Goal: Task Accomplishment & Management: Manage account settings

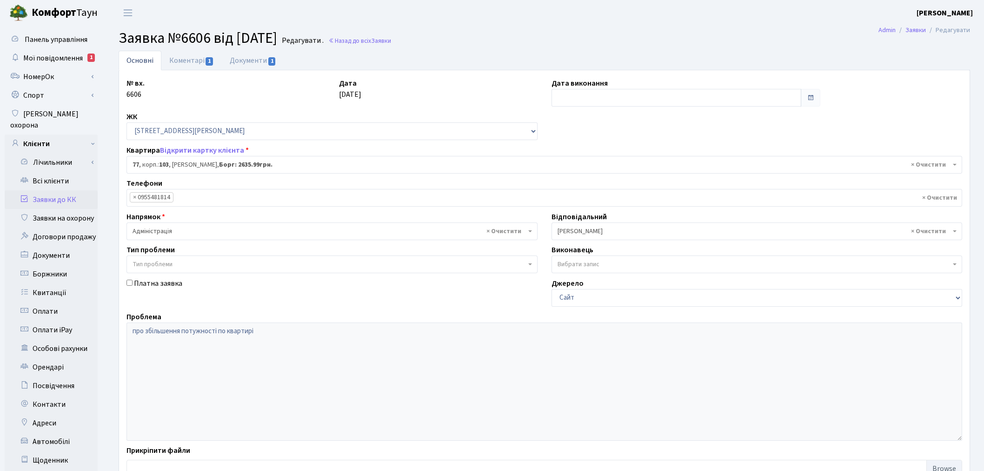
select select "42802"
click at [48, 190] on link "Заявки до КК" at bounding box center [51, 199] width 93 height 19
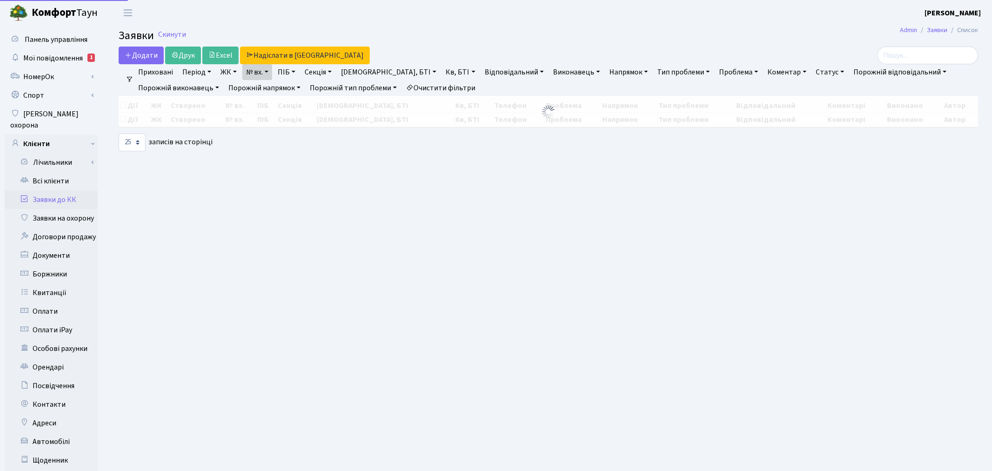
select select "25"
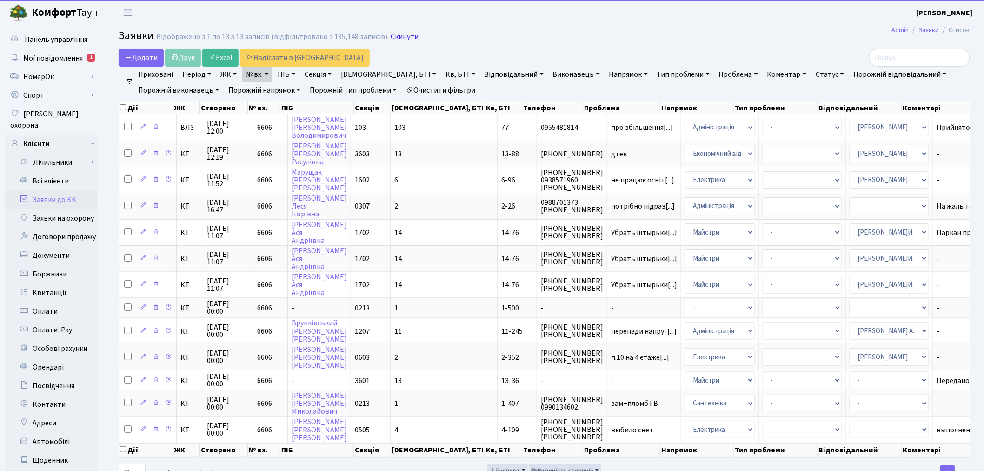
click at [391, 39] on link "Скинути" at bounding box center [405, 37] width 28 height 9
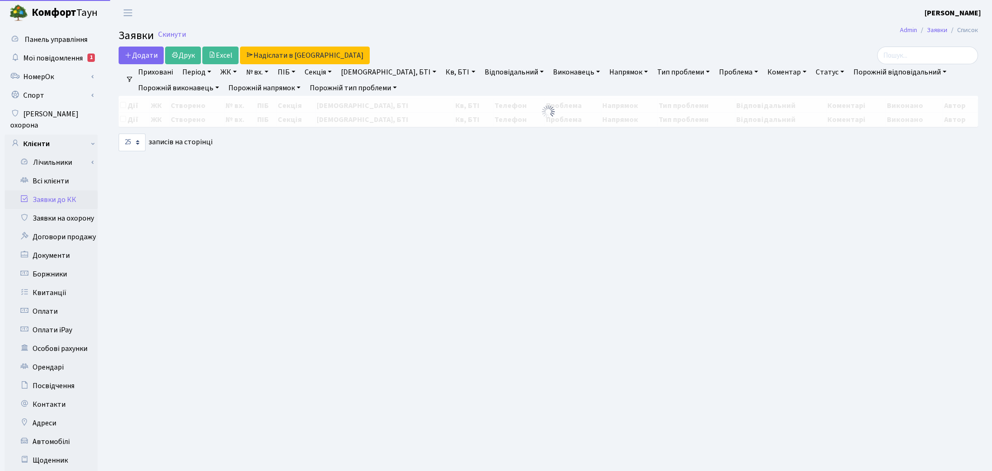
select select "25"
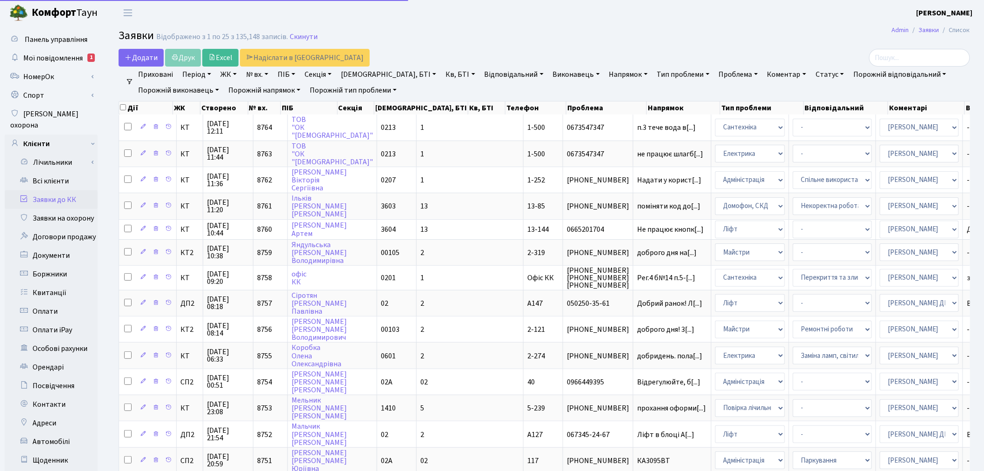
click at [294, 71] on link "ПІБ" at bounding box center [286, 75] width 25 height 16
type input "u"
type input "гайв"
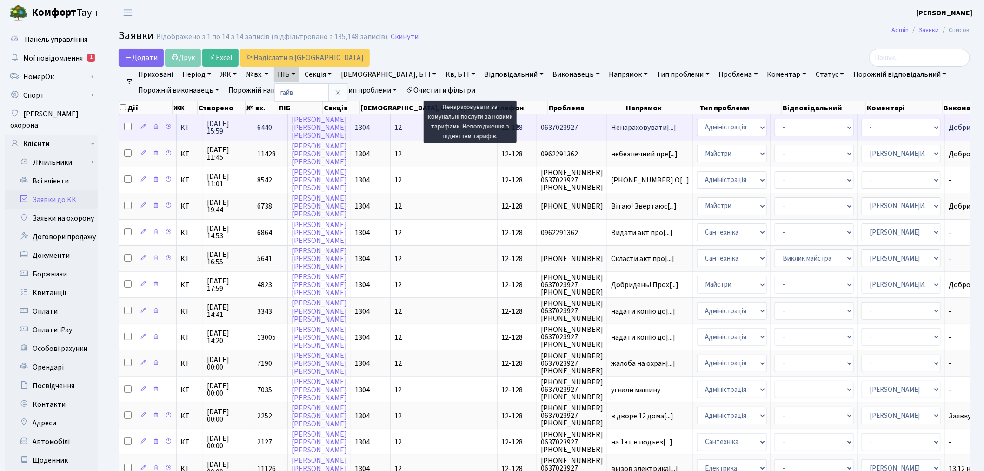
click at [611, 127] on span "Ненараховувати[...]" at bounding box center [643, 127] width 65 height 10
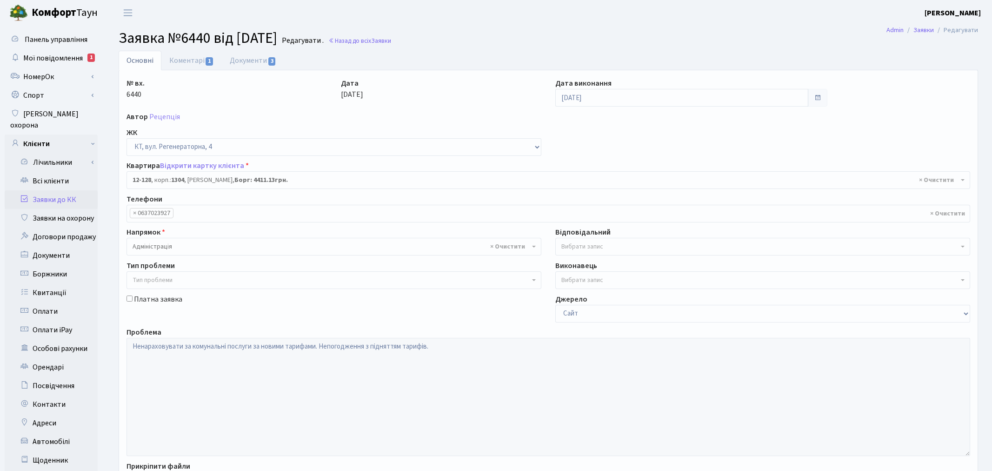
select select "7235"
click at [252, 64] on link "Документи 3" at bounding box center [253, 60] width 62 height 19
select select "25"
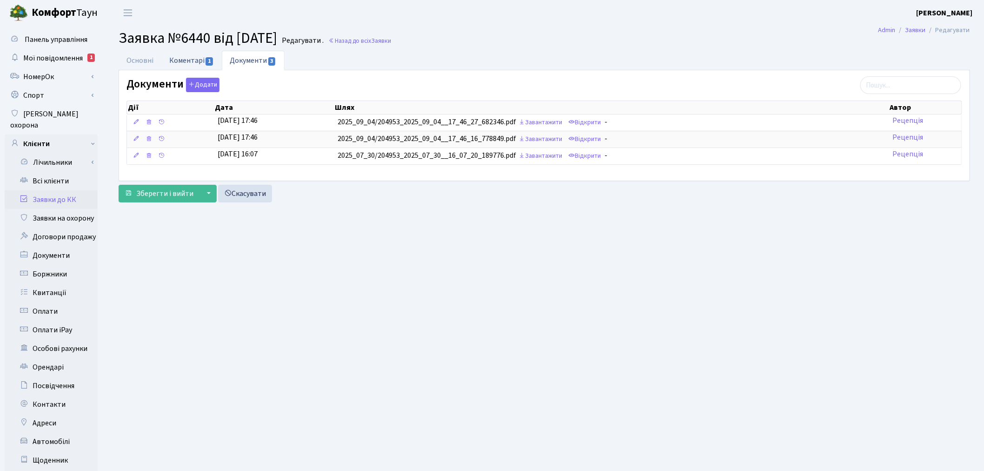
click at [198, 62] on link "Коментарі 1" at bounding box center [191, 60] width 60 height 19
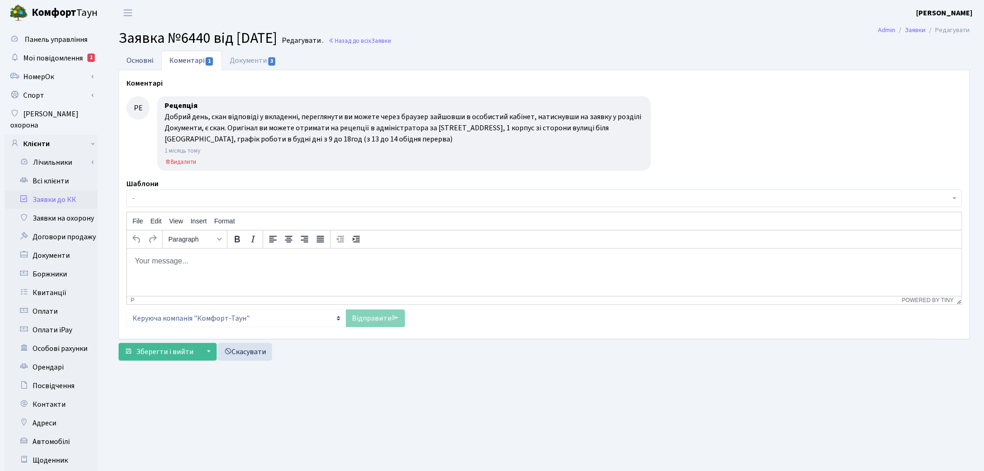
click at [138, 51] on link "Основні" at bounding box center [140, 60] width 43 height 19
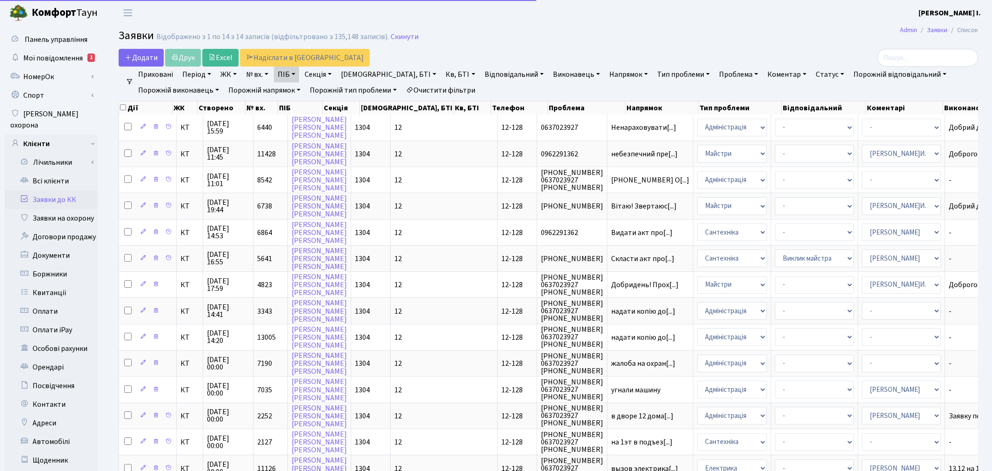
select select "25"
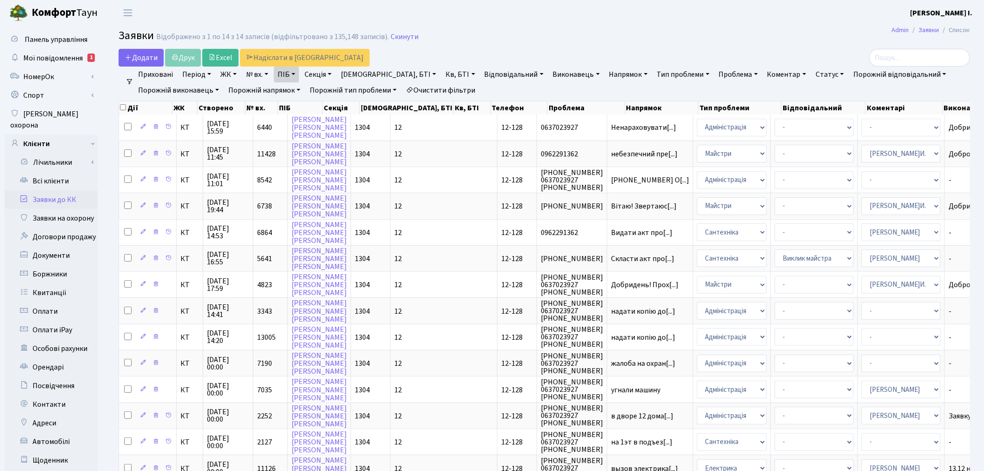
click at [295, 72] on link "ПІБ" at bounding box center [286, 75] width 25 height 16
click at [296, 91] on input "гайв" at bounding box center [301, 93] width 54 height 18
type input "васечк"
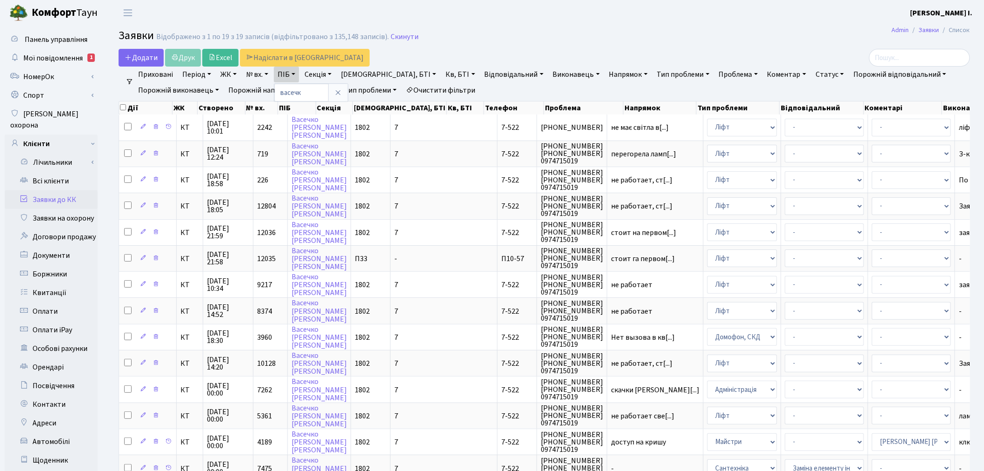
click at [221, 73] on link "ЖК" at bounding box center [229, 75] width 24 height 16
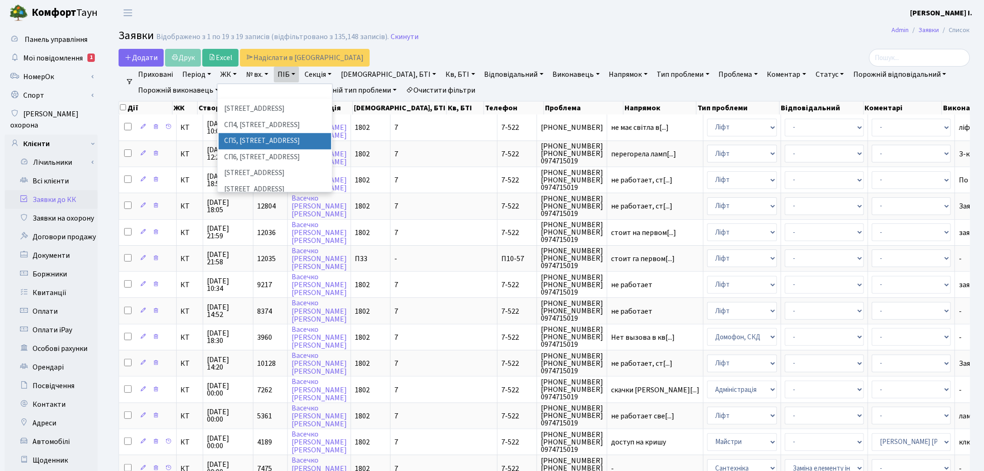
scroll to position [207, 0]
